Goal: Task Accomplishment & Management: Manage account settings

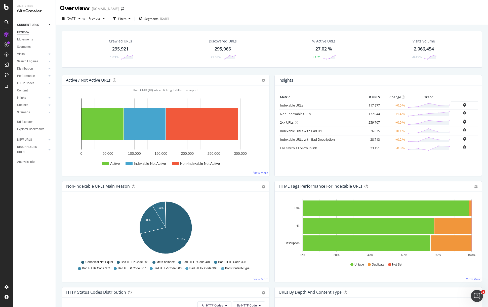
click at [319, 11] on div "Overview [DOMAIN_NAME]" at bounding box center [272, 6] width 432 height 13
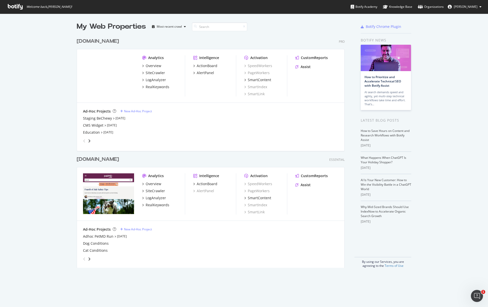
click at [116, 43] on div "www.chewy.com" at bounding box center [98, 41] width 42 height 7
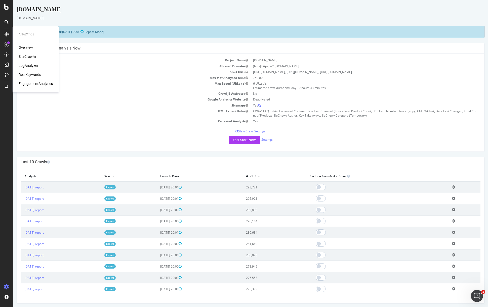
click at [35, 57] on div "SiteCrawler" at bounding box center [28, 56] width 18 height 5
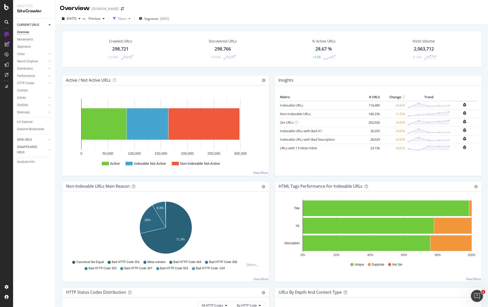
click at [127, 16] on div "Filters" at bounding box center [122, 19] width 22 height 8
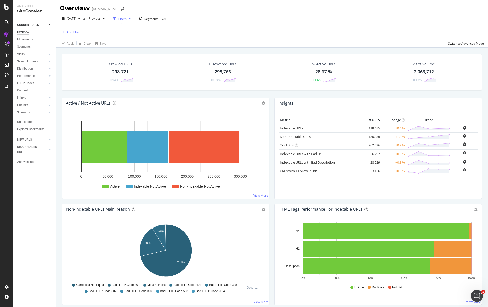
click at [73, 31] on div "Add Filter" at bounding box center [73, 32] width 13 height 4
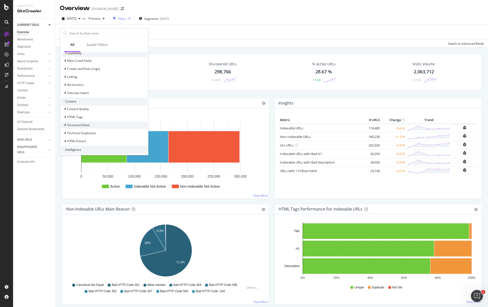
scroll to position [147, 0]
click at [80, 140] on span "HTML Extract" at bounding box center [76, 141] width 19 height 4
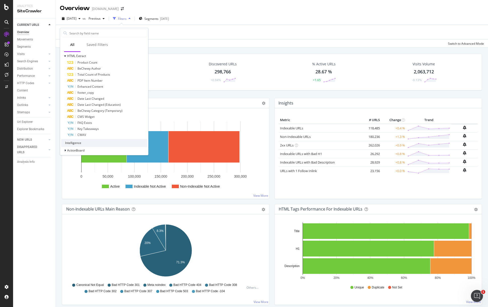
scroll to position [235, 0]
click at [97, 132] on div "CWAV" at bounding box center [107, 132] width 80 height 6
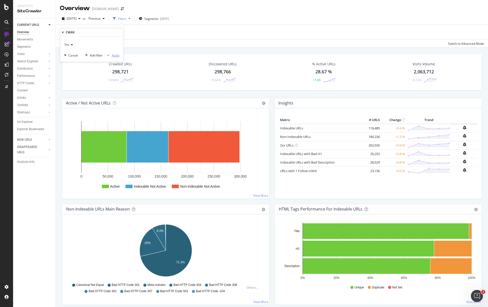
click at [114, 55] on div "Apply" at bounding box center [116, 55] width 8 height 4
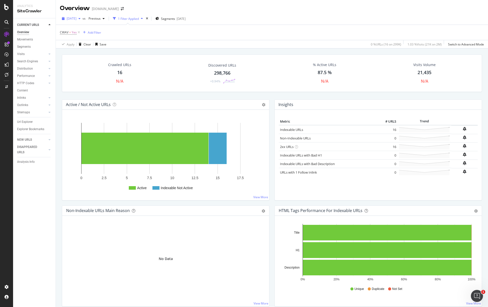
click at [76, 18] on span "2025 Sep. 6th" at bounding box center [72, 18] width 10 height 4
click at [175, 17] on span "Segments" at bounding box center [168, 19] width 14 height 4
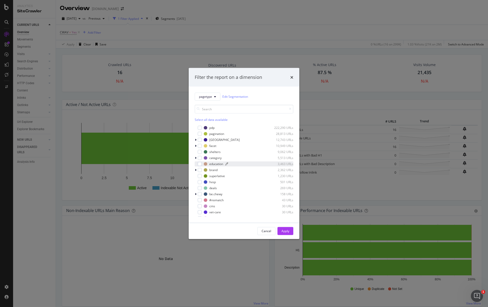
click at [223, 163] on div "education 3,463 URLs" at bounding box center [249, 164] width 90 height 4
click at [286, 230] on div "Apply" at bounding box center [286, 231] width 8 height 4
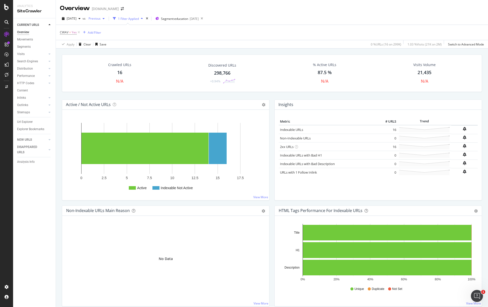
click at [101, 18] on span "Previous" at bounding box center [94, 18] width 14 height 4
click at [166, 7] on div "Overview www.chewy.com" at bounding box center [272, 6] width 432 height 13
click at [139, 19] on div "1 Filter Applied" at bounding box center [128, 19] width 21 height 4
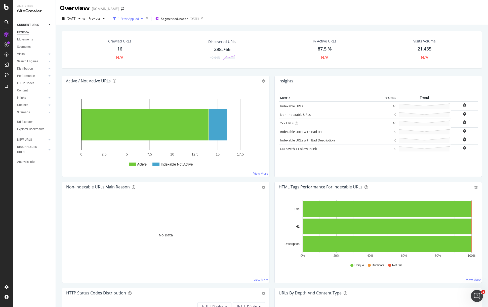
click at [139, 18] on div "1 Filter Applied" at bounding box center [128, 19] width 21 height 4
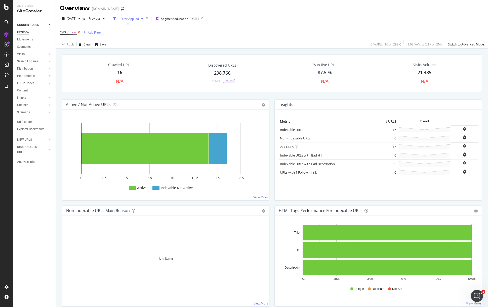
click at [79, 32] on icon at bounding box center [79, 32] width 4 height 5
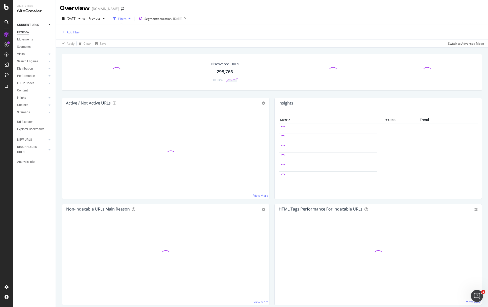
click at [76, 32] on div "Add Filter" at bounding box center [73, 32] width 13 height 4
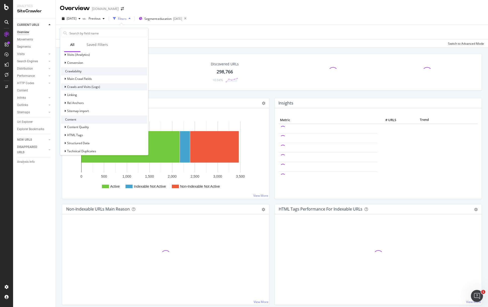
scroll to position [162, 0]
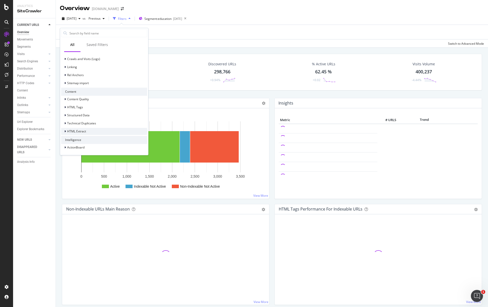
click at [84, 129] on div "HTML Extract" at bounding box center [73, 131] width 25 height 5
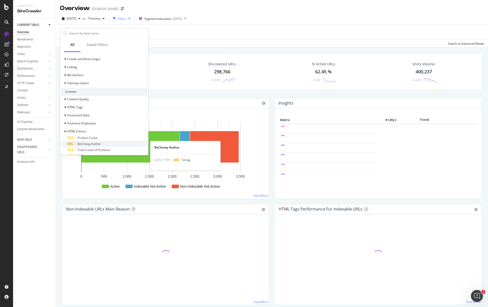
scroll to position [241, 0]
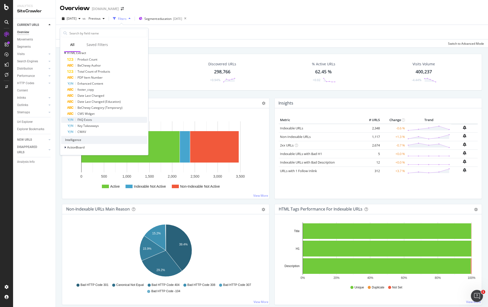
click at [107, 118] on div "FAQ Exists" at bounding box center [107, 120] width 80 height 6
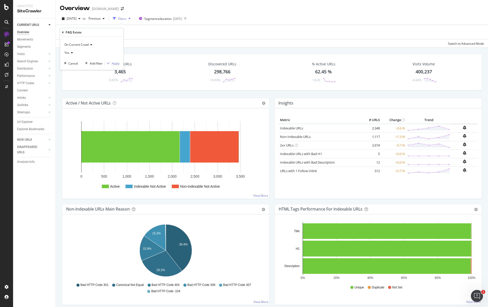
click at [82, 46] on span "On Current Crawl" at bounding box center [76, 45] width 24 height 4
click at [108, 46] on div "On Current Crawl" at bounding box center [91, 45] width 55 height 8
click at [115, 60] on div "On Current Crawl Yes Cancel Add filter Apply" at bounding box center [91, 53] width 63 height 33
click at [116, 62] on div "Apply" at bounding box center [116, 63] width 8 height 4
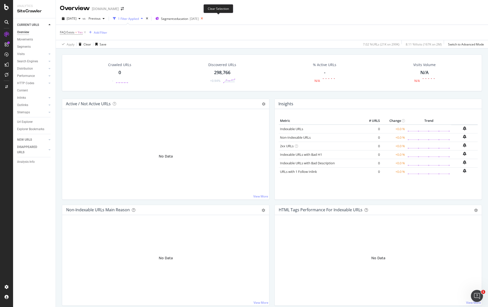
click at [205, 19] on icon at bounding box center [202, 18] width 6 height 7
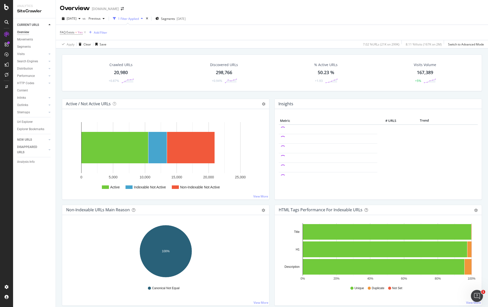
click at [134, 19] on div "1 Filter Applied" at bounding box center [128, 19] width 21 height 4
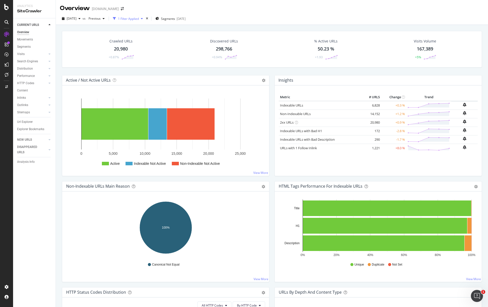
click at [143, 17] on icon "button" at bounding box center [142, 18] width 2 height 3
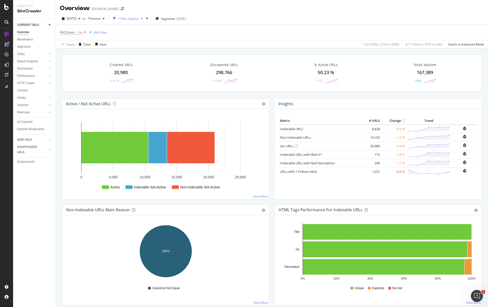
click at [85, 31] on icon at bounding box center [85, 32] width 4 height 5
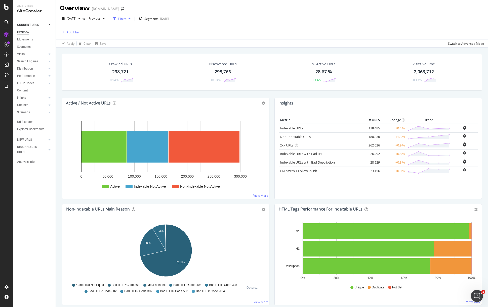
click at [78, 32] on div "Add Filter" at bounding box center [73, 32] width 13 height 4
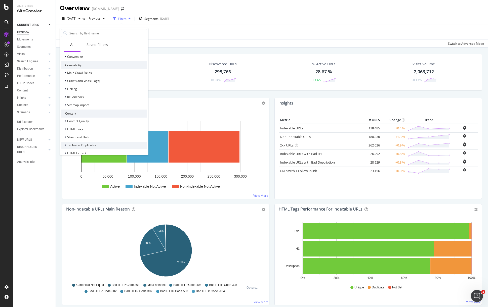
scroll to position [168, 0]
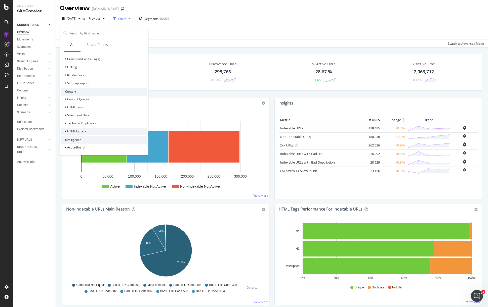
click at [79, 134] on div "HTML Extract" at bounding box center [73, 131] width 25 height 5
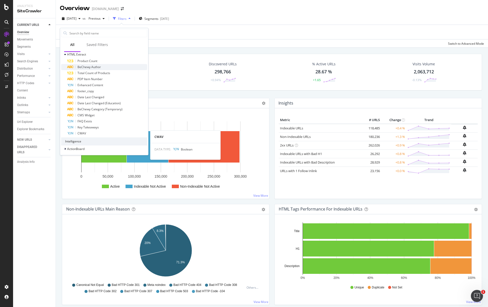
scroll to position [247, 0]
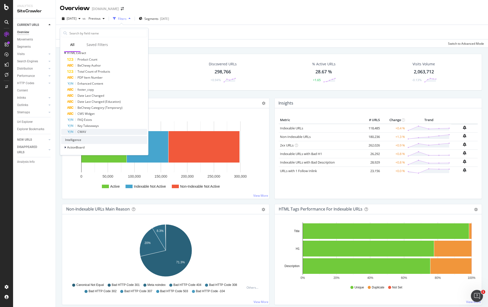
click at [89, 132] on div "CWAV" at bounding box center [107, 132] width 80 height 6
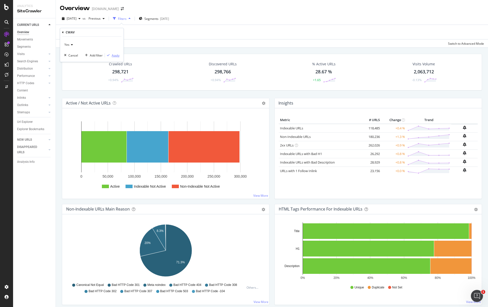
click at [116, 54] on div "Apply" at bounding box center [116, 55] width 8 height 4
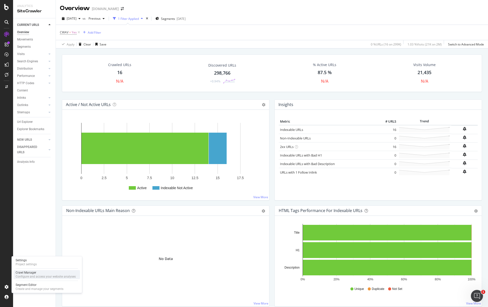
click at [48, 274] on div "Crawl Manager" at bounding box center [46, 273] width 60 height 4
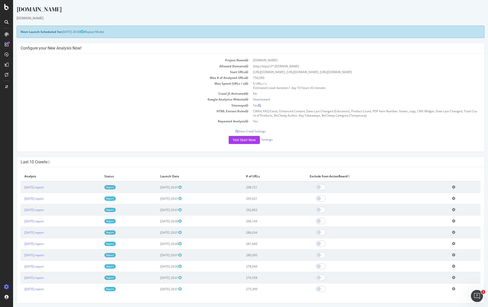
scroll to position [339, 0]
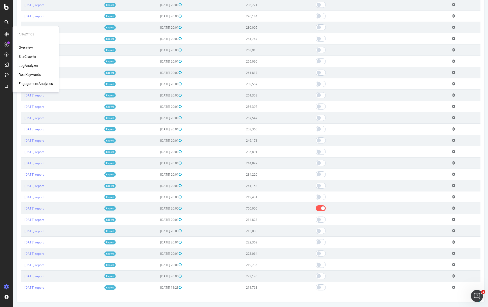
click at [27, 55] on div "SiteCrawler" at bounding box center [28, 56] width 18 height 5
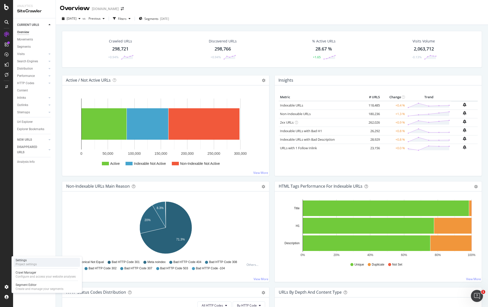
click at [44, 264] on div "Settings Project settings" at bounding box center [47, 262] width 66 height 9
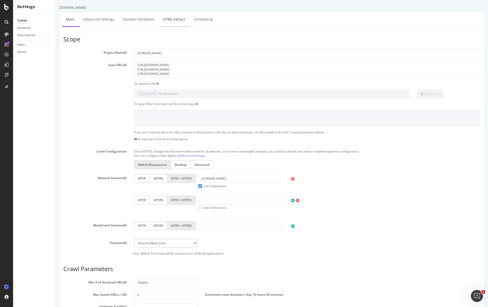
click at [177, 21] on link "HTML Extract" at bounding box center [174, 19] width 30 height 14
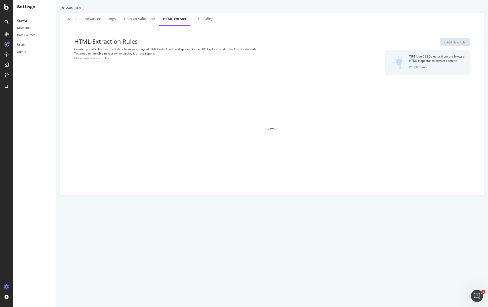
select select "exist"
select select "i"
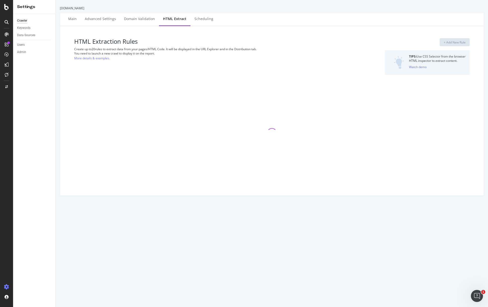
select select "exist"
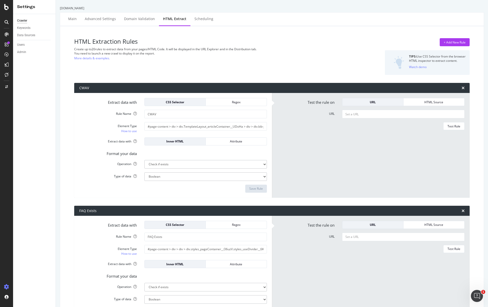
click at [277, 55] on div "You need to launch a new crawl to display it on the report." at bounding box center [204, 53] width 261 height 4
click at [163, 128] on input "#page-content > div > div.TemplateLayout_articleContainer__UDoHa > div > div.ki…" at bounding box center [205, 126] width 123 height 9
click at [167, 127] on input "#page-content > div > div.TemplateLayout_articleContainer__UDoHa > div > div.ki…" at bounding box center [205, 126] width 123 height 9
drag, startPoint x: 159, startPoint y: 126, endPoint x: 281, endPoint y: 134, distance: 122.7
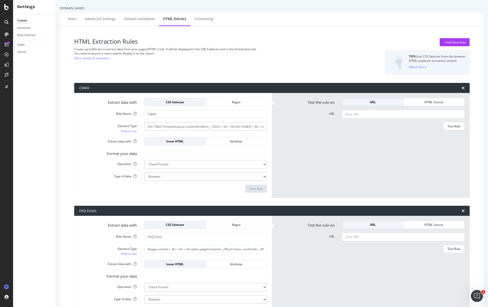
click at [281, 134] on div "Extract data with CSS Selector Regex Rule Name CWAV Element Type How to use #pa…" at bounding box center [272, 145] width 396 height 105
click at [131, 126] on div "Element Type" at bounding box center [108, 126] width 58 height 4
click at [144, 126] on input "#page-content > div > div.TemplateLayout_articleContainer__UDoHa > div > div.ki…" at bounding box center [205, 126] width 123 height 9
click at [131, 126] on div "Element Type" at bounding box center [108, 126] width 58 height 4
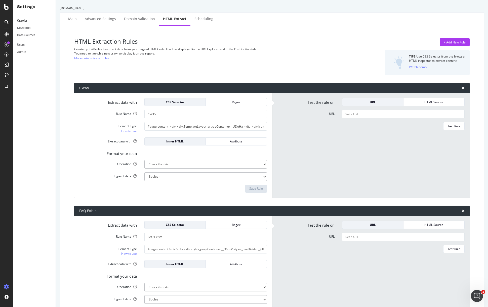
click at [144, 126] on input "#page-content > div > div.TemplateLayout_articleContainer__UDoHa > div > div.ki…" at bounding box center [205, 126] width 123 height 9
click at [131, 126] on div "Element Type" at bounding box center [108, 126] width 58 height 4
click at [144, 126] on input "#page-content > div > div.TemplateLayout_articleContainer__UDoHa > div > div.ki…" at bounding box center [205, 126] width 123 height 9
click at [359, 63] on div "+ Add New Rule TIPS: Use CSS Selector from the browser HTML inspector to extrac…" at bounding box center [404, 56] width 131 height 37
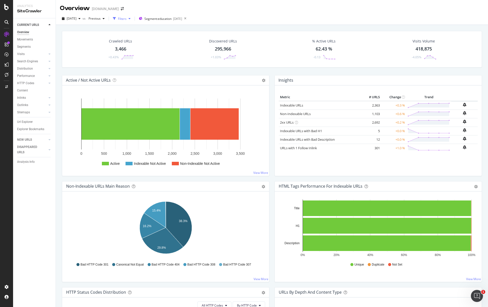
click at [127, 19] on div "Filters" at bounding box center [122, 19] width 9 height 4
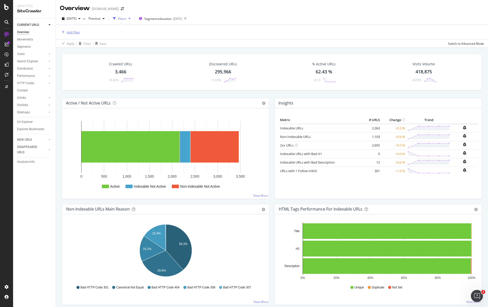
click at [76, 33] on div "Add Filter" at bounding box center [73, 32] width 13 height 4
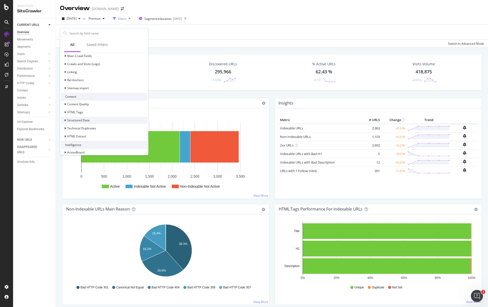
scroll to position [160, 0]
click at [86, 131] on div "HTML Extract" at bounding box center [104, 134] width 86 height 7
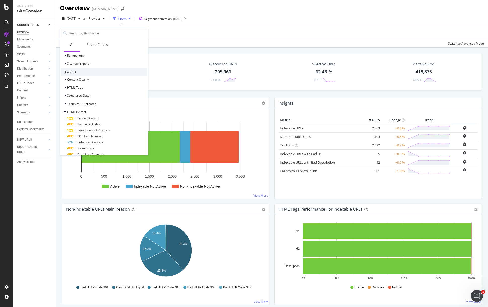
scroll to position [229, 0]
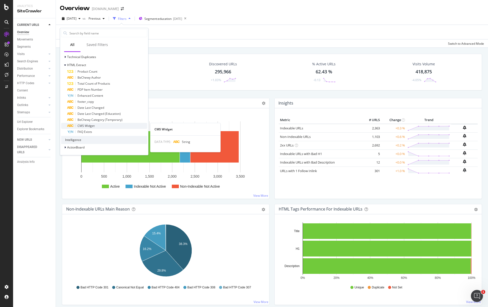
click at [91, 127] on span "CMS Widget" at bounding box center [85, 126] width 17 height 4
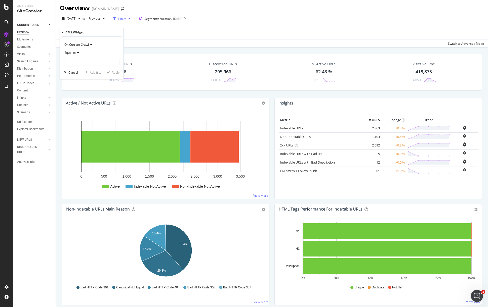
click at [93, 46] on div "On Current Crawl" at bounding box center [91, 45] width 55 height 8
click at [112, 46] on div "On Current Crawl" at bounding box center [91, 45] width 55 height 8
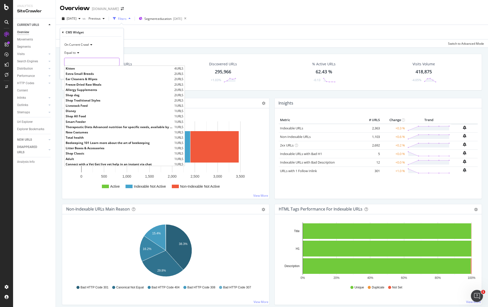
click at [76, 59] on input "text" at bounding box center [91, 62] width 55 height 8
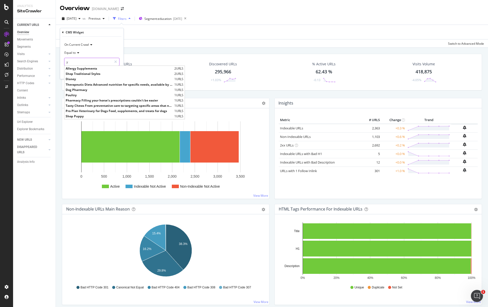
type input "y"
click at [94, 44] on div "On Current Crawl" at bounding box center [91, 45] width 55 height 8
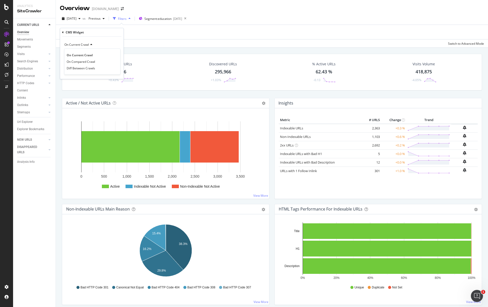
drag, startPoint x: 70, startPoint y: 35, endPoint x: 62, endPoint y: 34, distance: 8.4
click at [69, 35] on div "CMS Widget" at bounding box center [91, 32] width 59 height 9
click at [64, 31] on div "CMS Widget" at bounding box center [91, 32] width 59 height 9
click at [63, 32] on icon at bounding box center [63, 32] width 2 height 3
click at [188, 48] on div "Crawled URLs 3,466 +0.43% Discovered URLs 295,966 +1.03% % Active URLs 62.43 % …" at bounding box center [272, 201] width 432 height 307
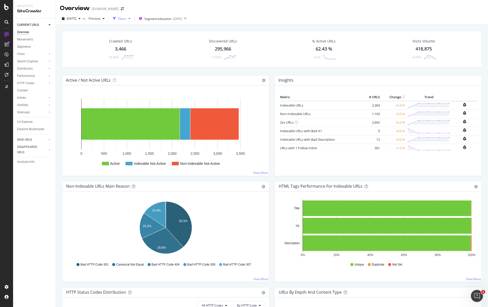
click at [118, 21] on div "button" at bounding box center [114, 18] width 7 height 7
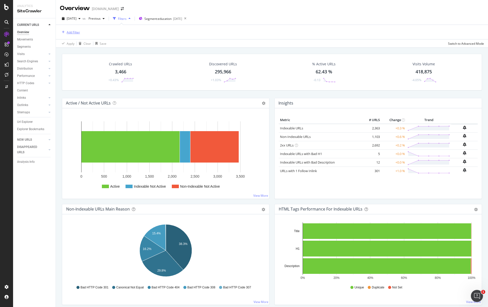
click at [77, 32] on div "Add Filter" at bounding box center [73, 32] width 13 height 4
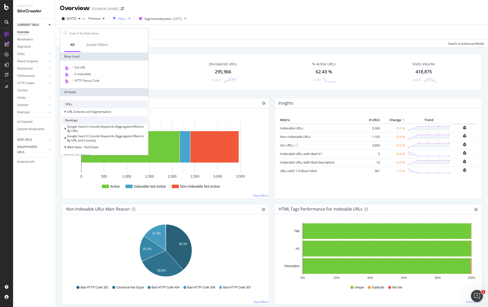
scroll to position [147, 0]
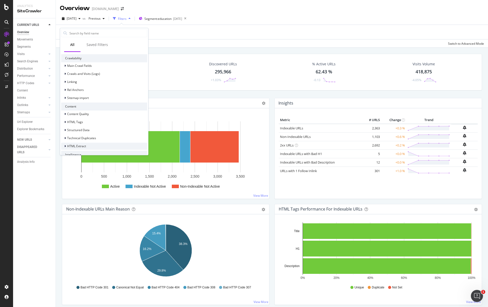
click at [65, 146] on icon at bounding box center [65, 146] width 2 height 3
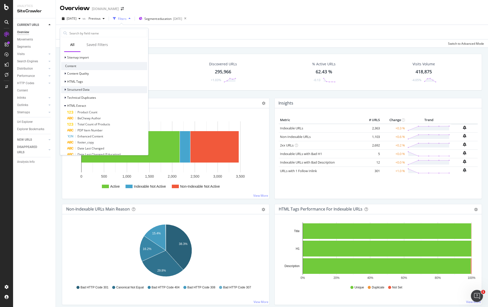
scroll to position [229, 0]
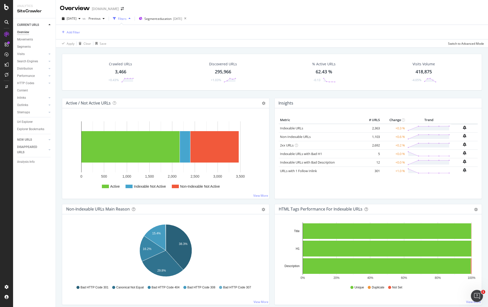
click at [262, 42] on div "Apply Clear Save Switch to Advanced Mode" at bounding box center [272, 43] width 432 height 8
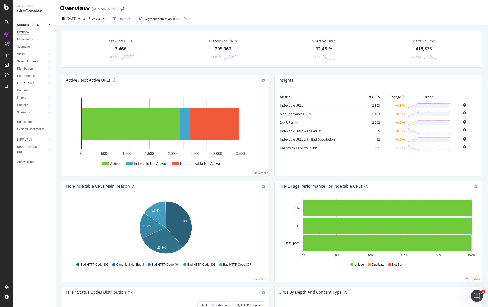
click at [127, 17] on div "Filters" at bounding box center [122, 19] width 9 height 4
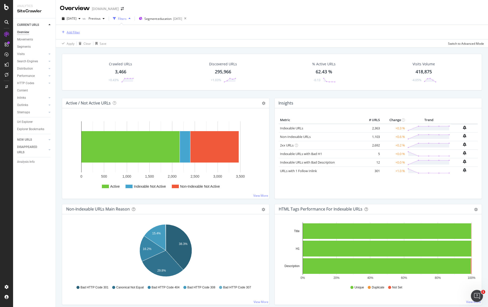
click at [72, 31] on div "Add Filter" at bounding box center [73, 32] width 13 height 4
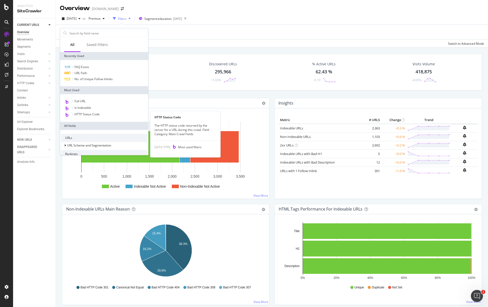
scroll to position [162, 0]
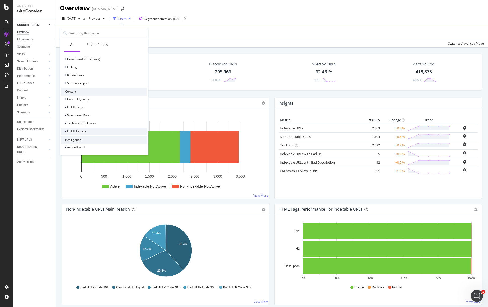
click at [78, 131] on span "HTML Extract" at bounding box center [76, 131] width 19 height 4
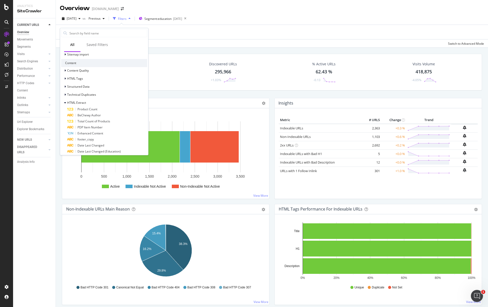
scroll to position [229, 0]
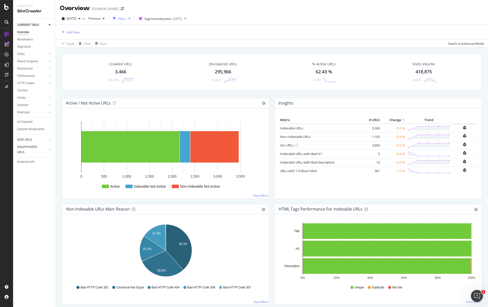
click at [263, 20] on div "2025 Aug. 30th vs Previous Filters Segment: education 2025-03-04" at bounding box center [272, 20] width 432 height 10
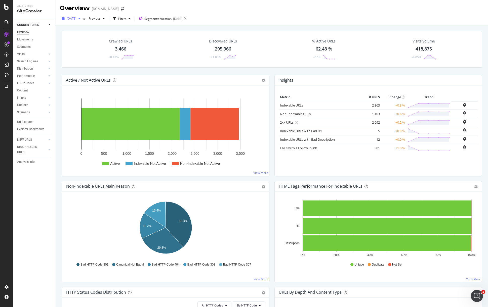
click at [73, 18] on span "2025 Aug. 30th" at bounding box center [72, 18] width 10 height 4
click at [92, 37] on div "2025 Sep. 6th" at bounding box center [80, 36] width 27 height 5
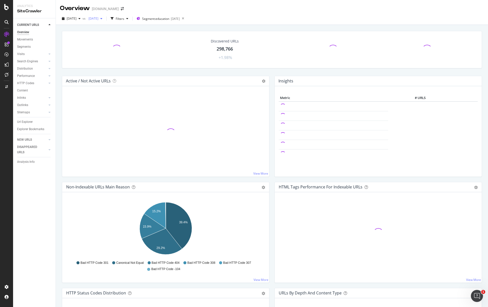
click at [98, 18] on span "2025 Aug. 23rd" at bounding box center [93, 18] width 12 height 4
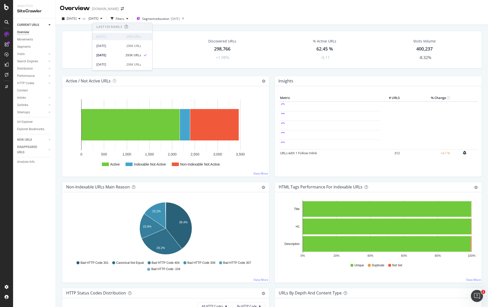
click at [113, 35] on div "2025 Sep. 6th" at bounding box center [109, 36] width 27 height 5
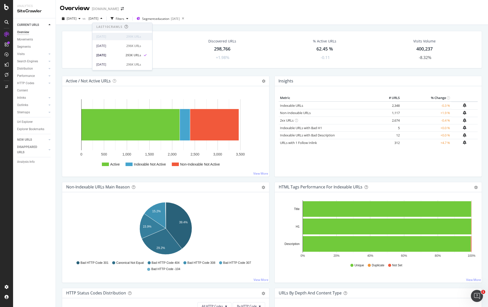
click at [115, 37] on div "2025 Sep. 6th" at bounding box center [109, 36] width 27 height 5
click at [116, 37] on div "2025 Sep. 6th" at bounding box center [109, 36] width 27 height 5
click at [231, 6] on div "Overview www.chewy.com" at bounding box center [272, 6] width 432 height 13
click at [10, 34] on div at bounding box center [7, 34] width 8 height 8
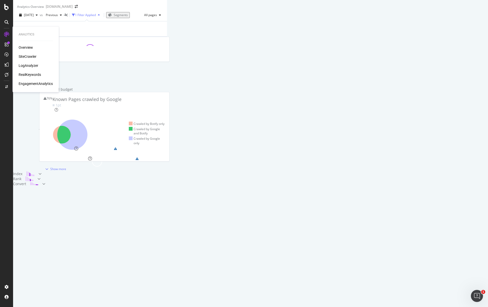
click at [27, 56] on div "SiteCrawler" at bounding box center [28, 56] width 18 height 5
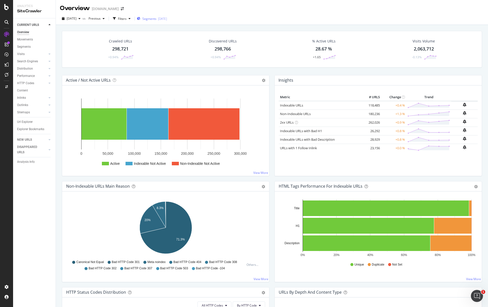
click at [156, 18] on span "Segments" at bounding box center [149, 19] width 14 height 4
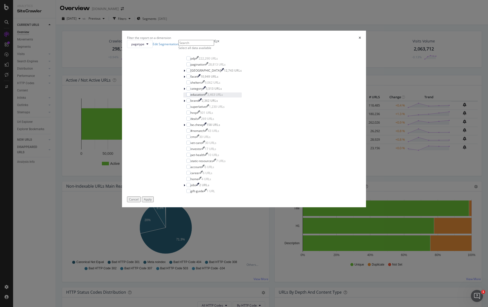
click at [204, 97] on div "education" at bounding box center [197, 95] width 14 height 4
click at [154, 203] on button "Apply" at bounding box center [148, 200] width 12 height 6
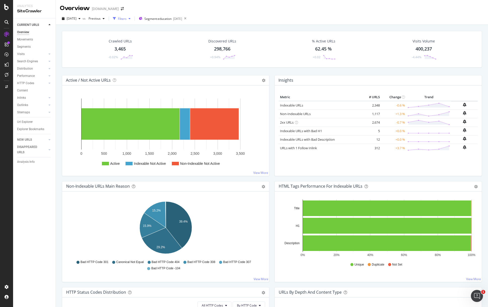
click at [127, 19] on div "Filters" at bounding box center [122, 19] width 9 height 4
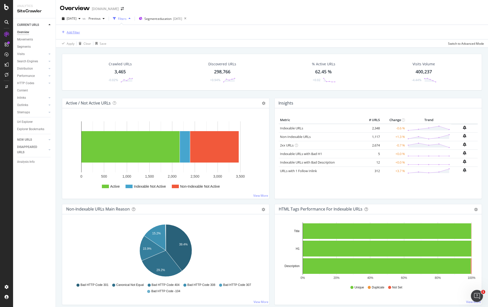
click at [78, 33] on div "Add Filter" at bounding box center [73, 32] width 13 height 4
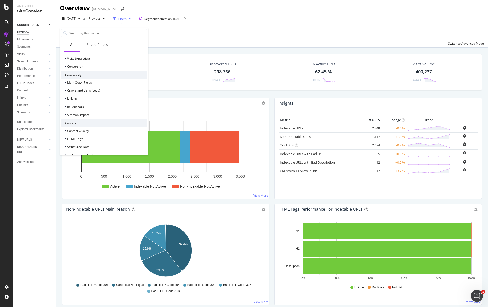
scroll to position [168, 0]
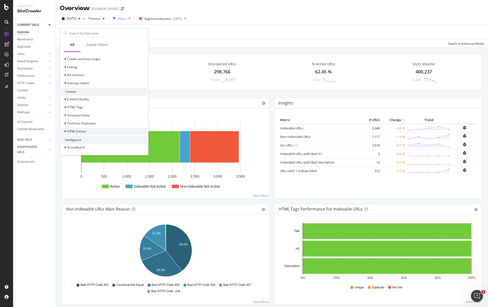
click at [81, 132] on span "HTML Extract" at bounding box center [76, 131] width 19 height 4
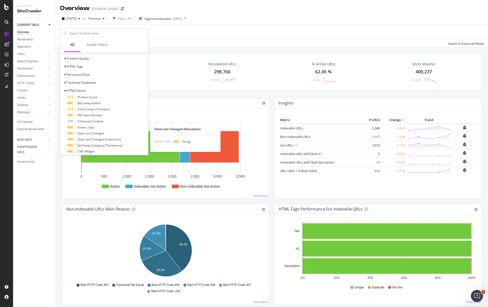
scroll to position [247, 0]
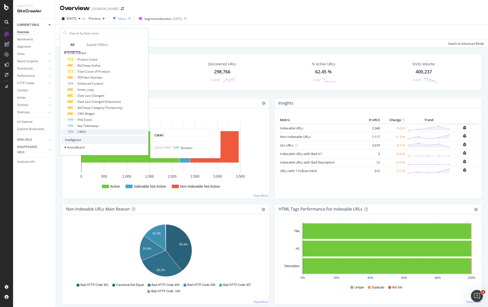
click at [103, 131] on div "CWAV" at bounding box center [107, 132] width 80 height 6
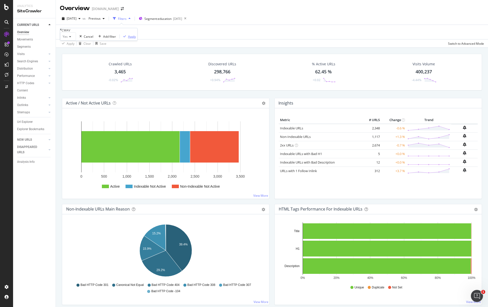
click at [128, 39] on div "Apply" at bounding box center [132, 36] width 8 height 4
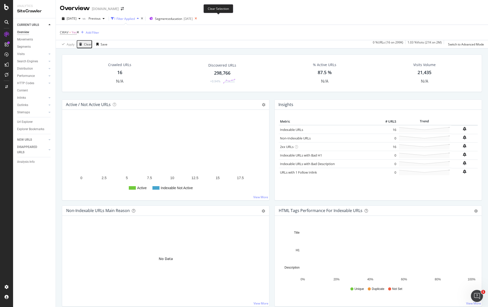
click at [199, 18] on icon at bounding box center [196, 18] width 6 height 7
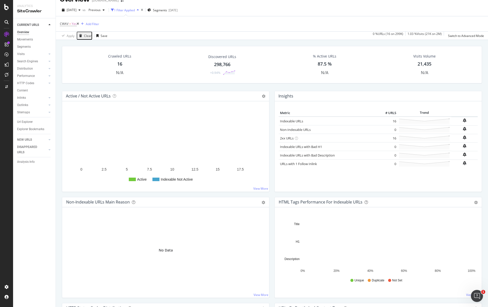
scroll to position [9, 0]
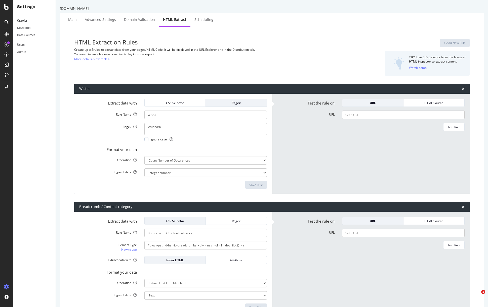
select select "count"
select select "exist"
